Goal: Transaction & Acquisition: Purchase product/service

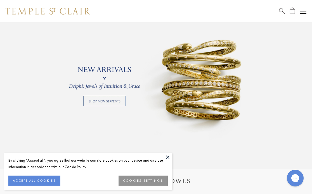
scroll to position [411, 0]
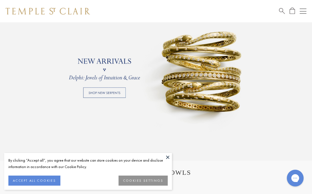
click at [108, 91] on link at bounding box center [156, 70] width 312 height 182
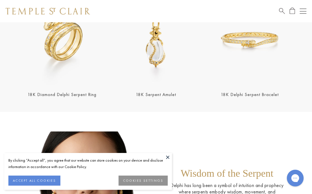
scroll to position [198, 0]
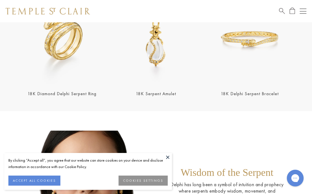
click at [259, 96] on link "18K Delphi Serpent Bracelet" at bounding box center [250, 94] width 58 height 6
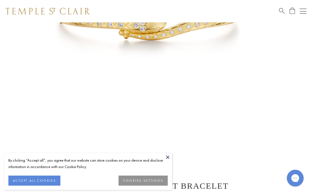
scroll to position [153, 0]
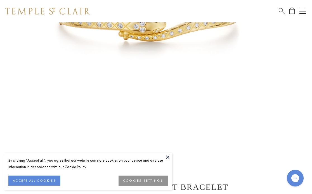
click at [168, 156] on button at bounding box center [168, 157] width 8 height 8
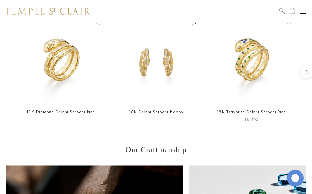
scroll to position [497, 0]
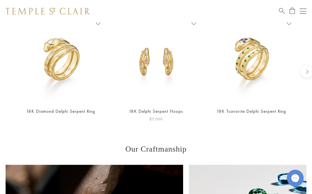
click at [168, 76] on img at bounding box center [156, 61] width 84 height 84
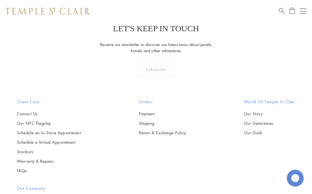
scroll to position [827, 0]
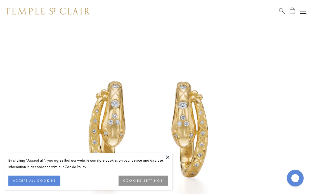
scroll to position [42, 0]
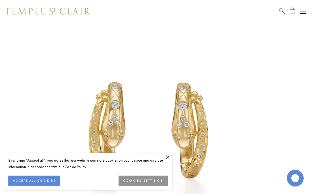
click at [167, 158] on button at bounding box center [168, 157] width 8 height 8
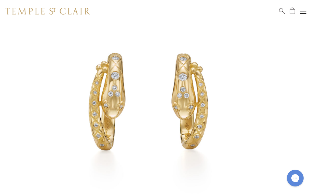
scroll to position [79, 0]
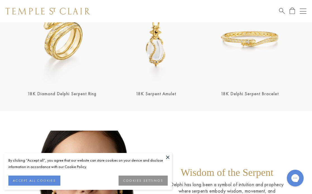
click at [165, 75] on img at bounding box center [156, 39] width 91 height 91
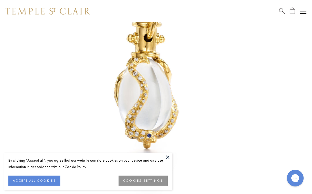
scroll to position [113, 1]
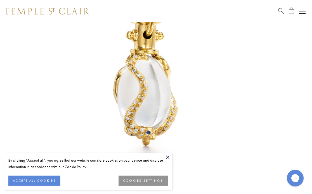
click at [168, 157] on button at bounding box center [168, 157] width 8 height 8
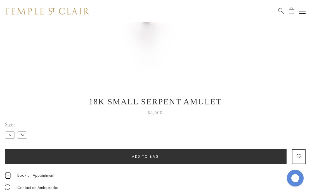
scroll to position [236, 1]
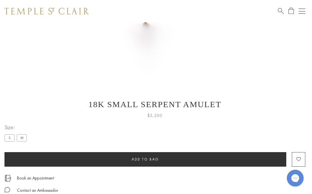
click at [21, 138] on label "M" at bounding box center [22, 138] width 10 height 7
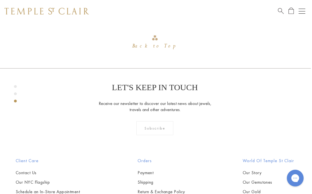
scroll to position [793, 1]
